Goal: Download file/media

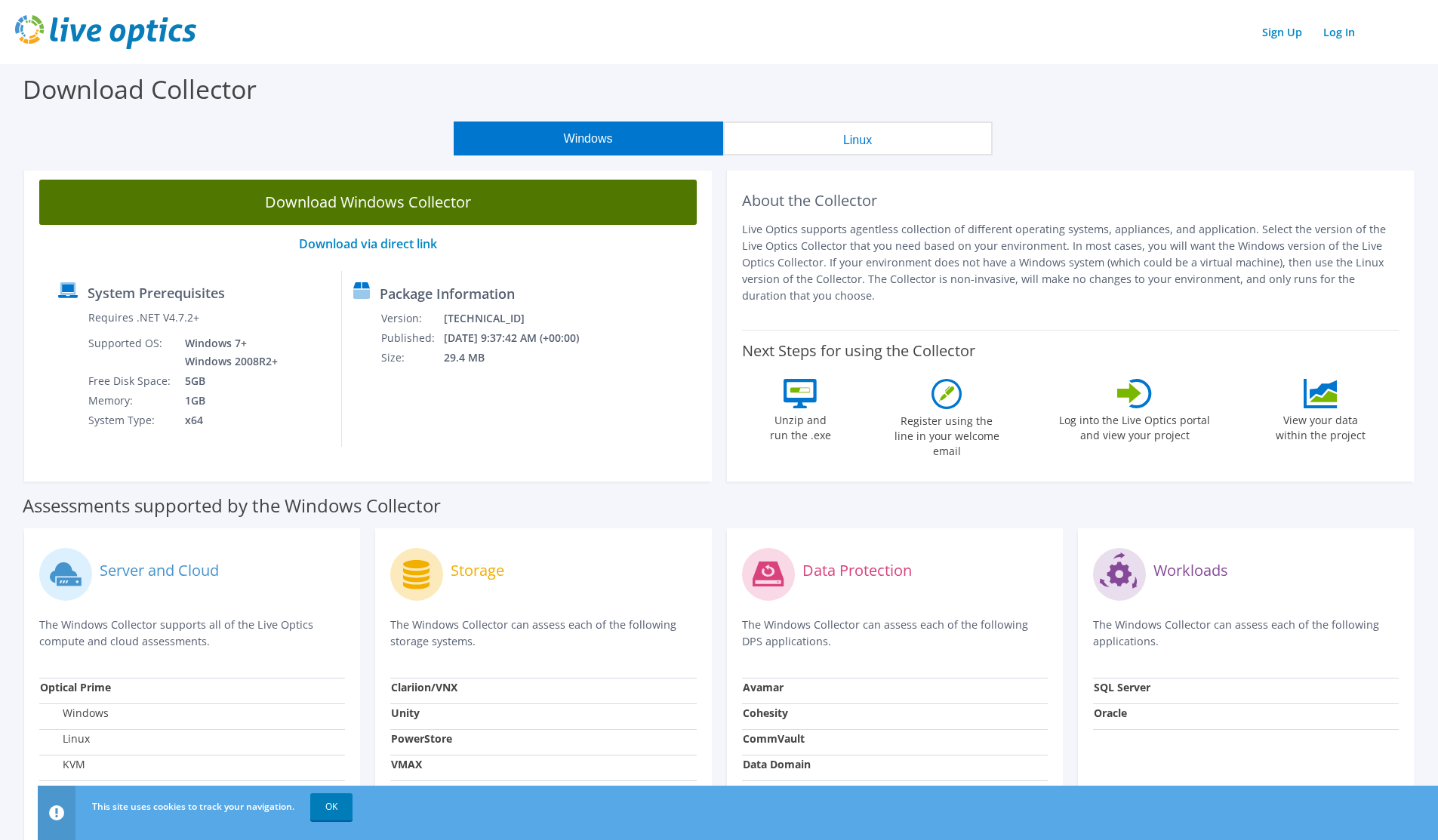
click at [427, 208] on link "Download Windows Collector" at bounding box center [368, 202] width 657 height 45
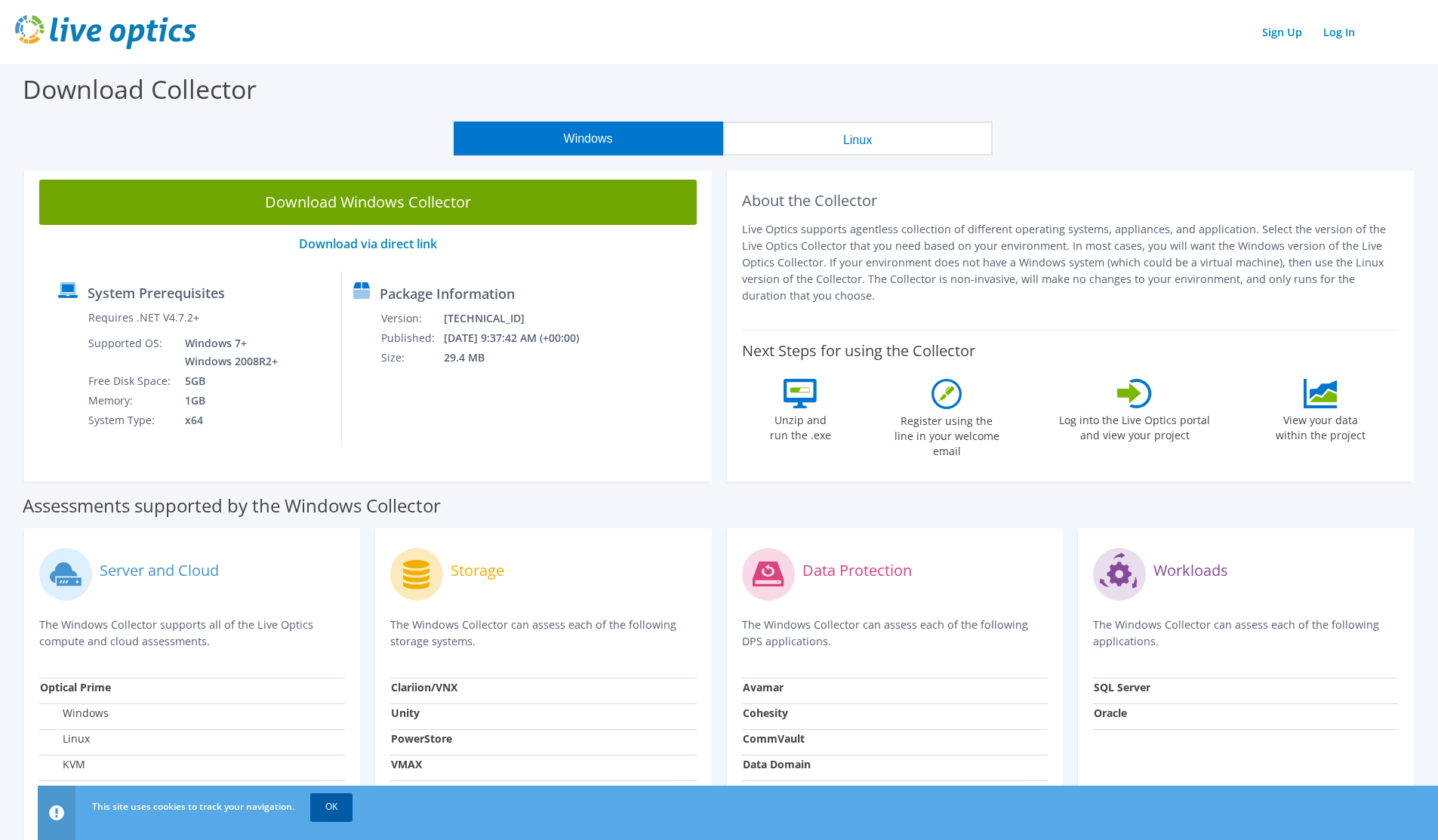
click at [330, 813] on link "OK" at bounding box center [331, 806] width 42 height 27
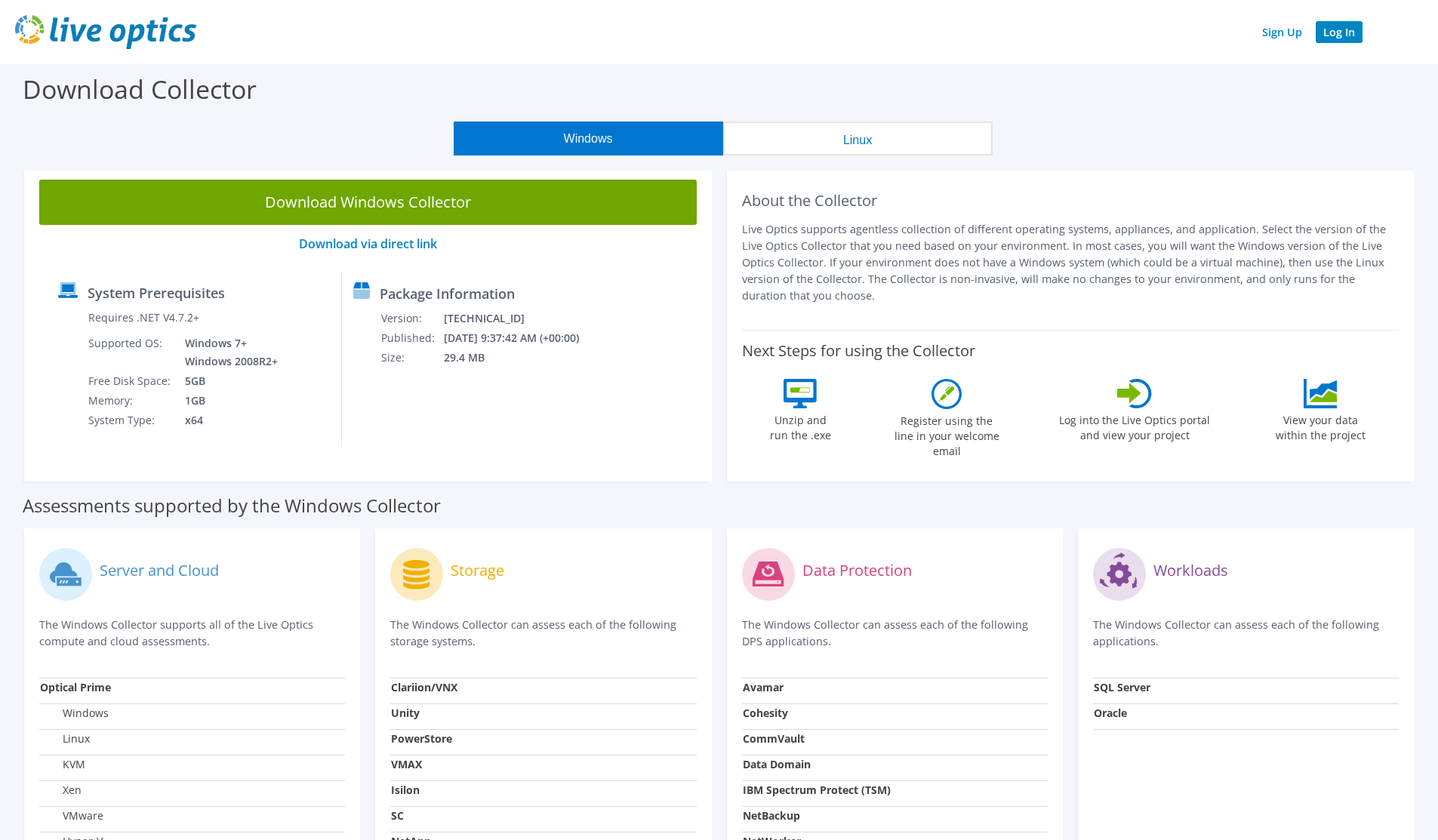
click at [1338, 34] on link "Log In" at bounding box center [1339, 32] width 47 height 22
